Goal: Task Accomplishment & Management: Use online tool/utility

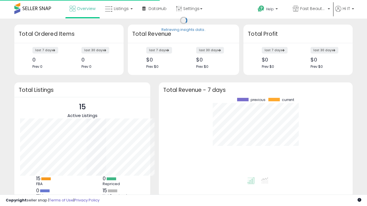
scroll to position [80, 182]
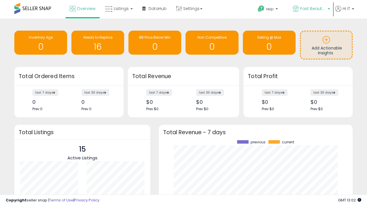
click at [311, 9] on span "Fast Beauty ([GEOGRAPHIC_DATA])" at bounding box center [313, 9] width 26 height 6
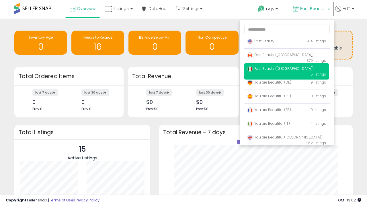
click at [286, 42] on p "Fast Beauty 414 listings" at bounding box center [286, 41] width 85 height 11
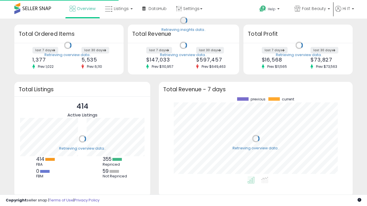
scroll to position [80, 182]
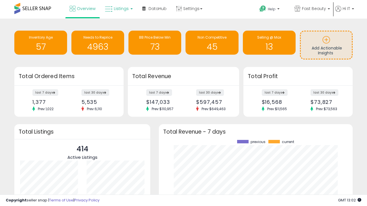
click at [118, 9] on span "Listings" at bounding box center [121, 9] width 15 height 6
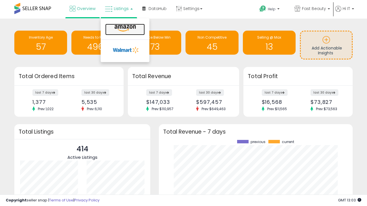
click at [124, 28] on icon at bounding box center [125, 28] width 25 height 7
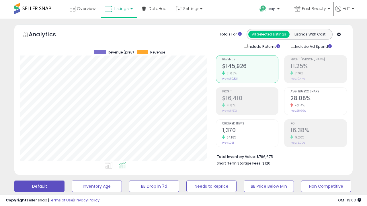
scroll to position [111, 0]
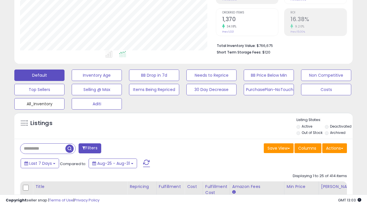
click at [39, 103] on button "All_Inventory" at bounding box center [39, 103] width 50 height 11
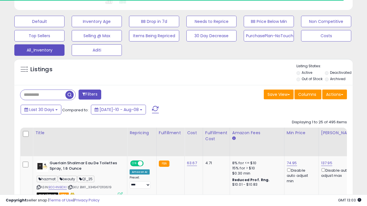
scroll to position [0, 4]
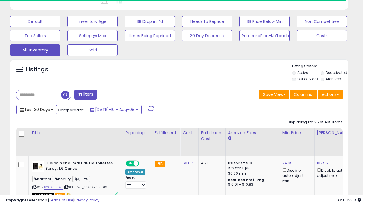
click at [36, 109] on span "Last 30 Days" at bounding box center [37, 110] width 25 height 6
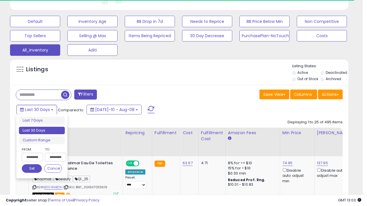
click at [42, 131] on li "Last 30 Days" at bounding box center [42, 131] width 46 height 8
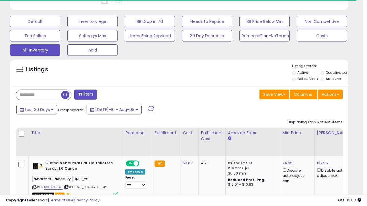
scroll to position [118, 195]
click at [330, 94] on button "Actions" at bounding box center [330, 95] width 25 height 10
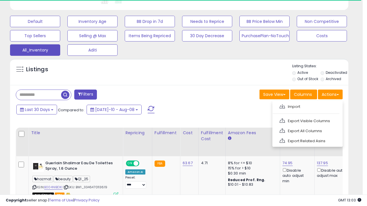
click at [307, 130] on link "Export All Columns" at bounding box center [306, 131] width 63 height 9
